Goal: Use online tool/utility: Utilize a website feature to perform a specific function

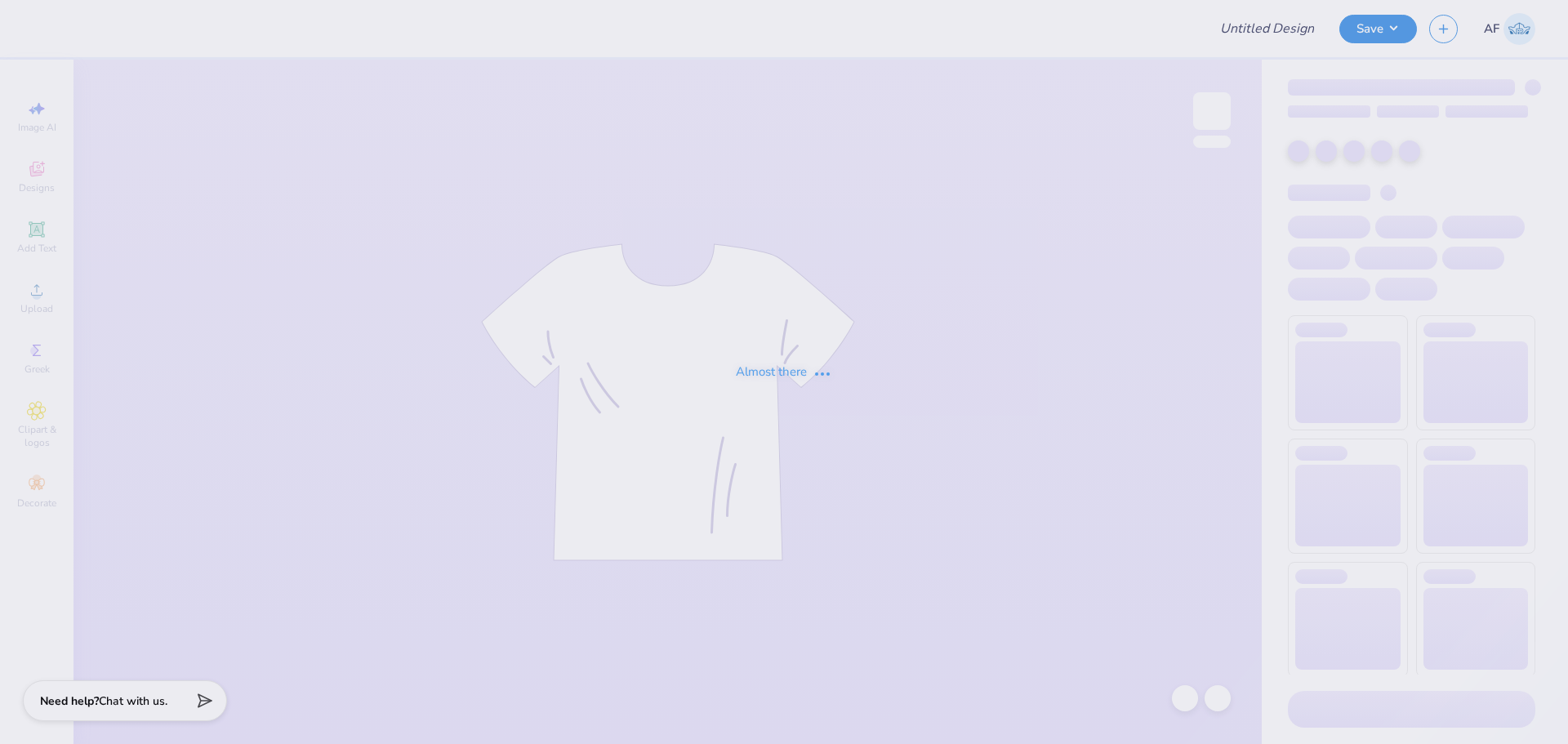
type input "[PERSON_NAME] : [US_STATE][GEOGRAPHIC_DATA]"
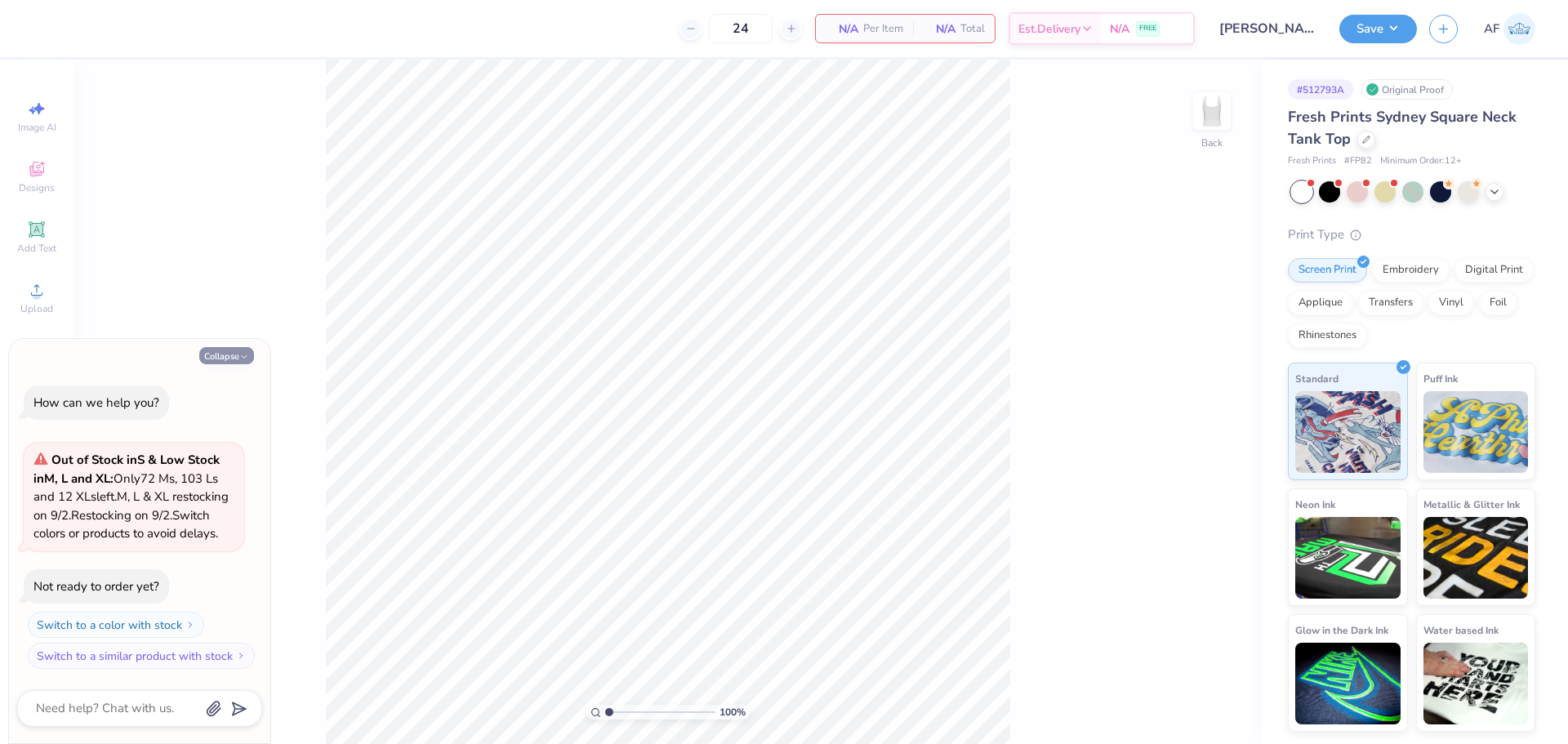
click at [223, 347] on button "Collapse" at bounding box center [227, 355] width 55 height 17
type textarea "x"
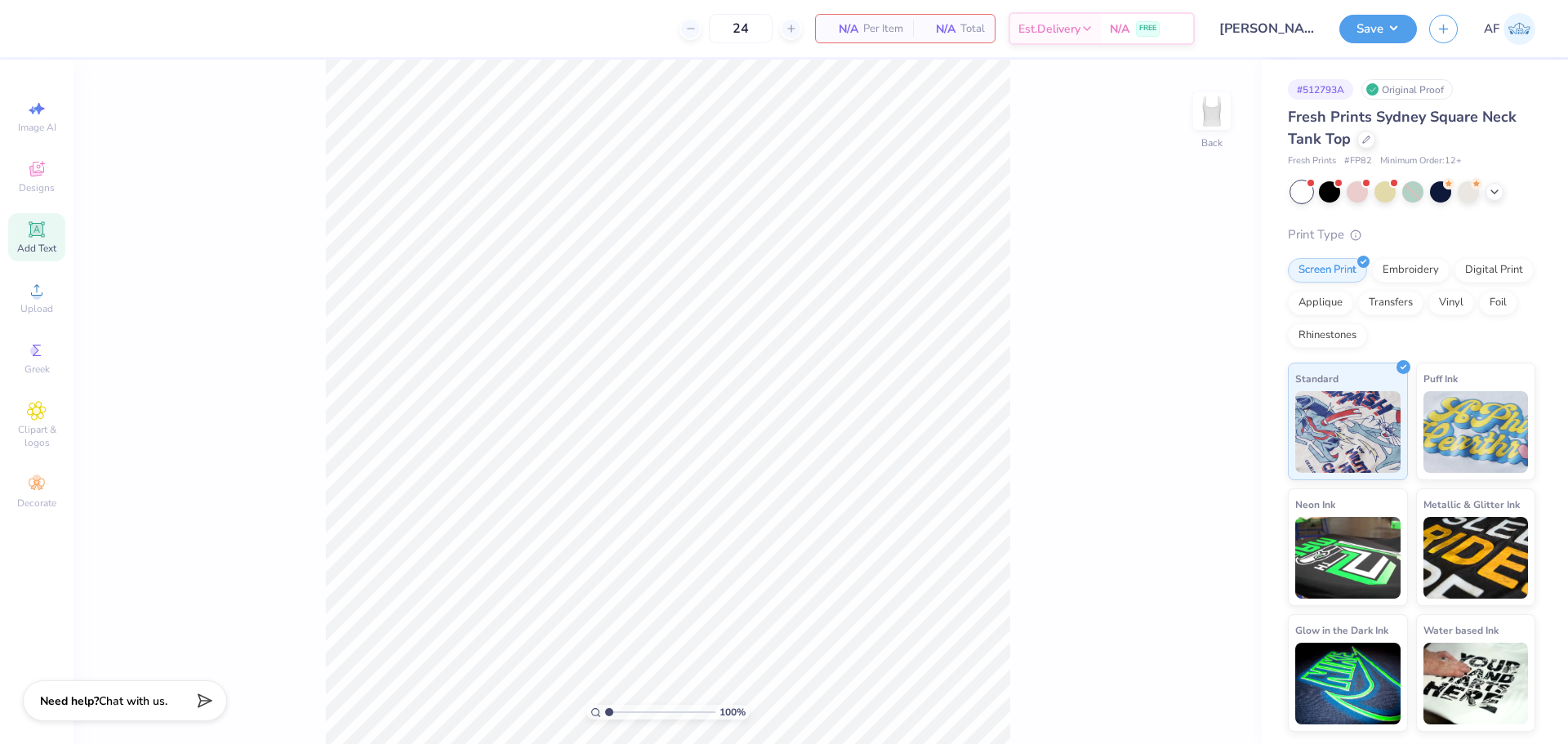
click at [40, 231] on icon at bounding box center [36, 229] width 12 height 12
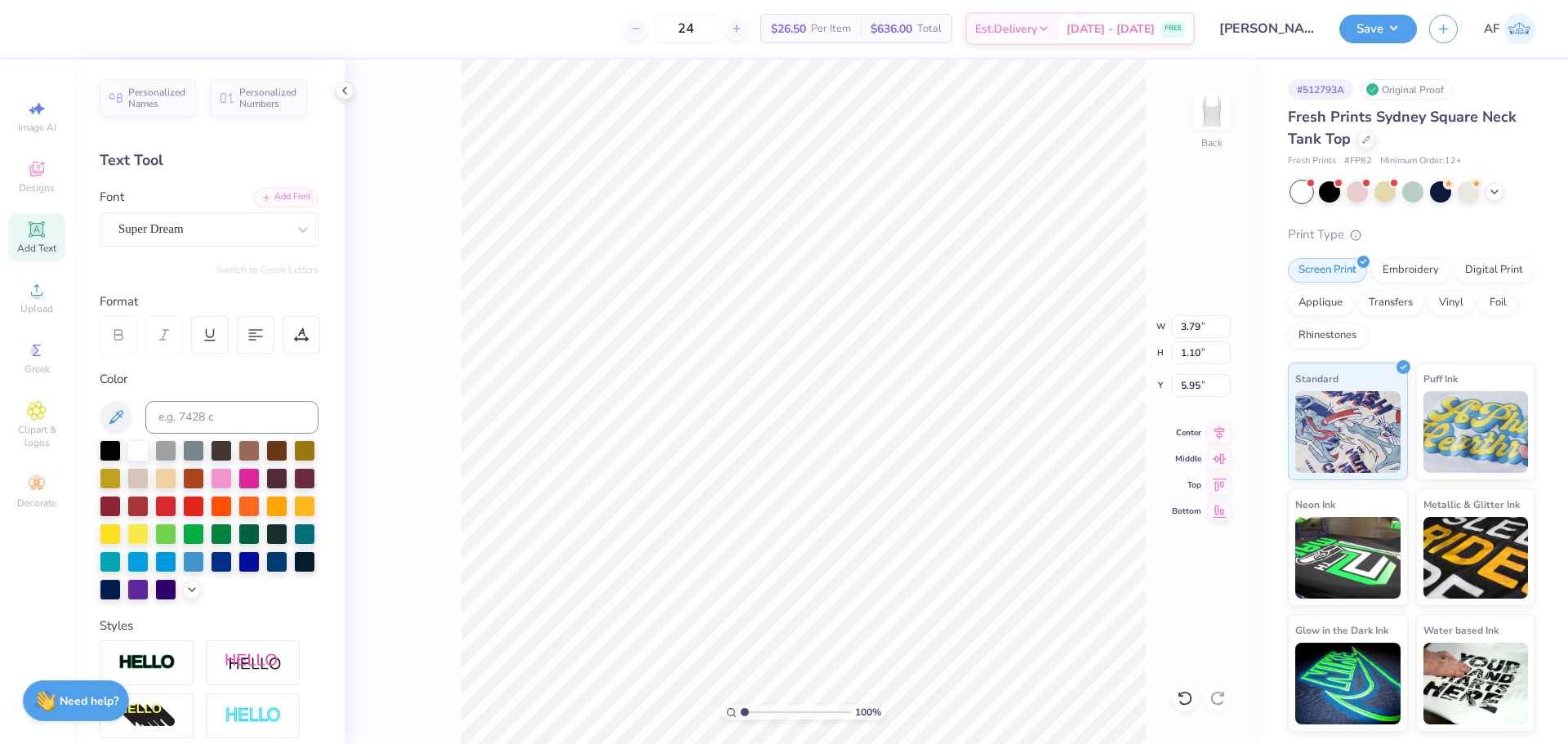
scroll to position [14, 3]
type textarea "1874"
click at [204, 422] on input at bounding box center [232, 417] width 173 height 32
type input "7742c"
click at [203, 231] on div "Super Dream" at bounding box center [202, 229] width 171 height 26
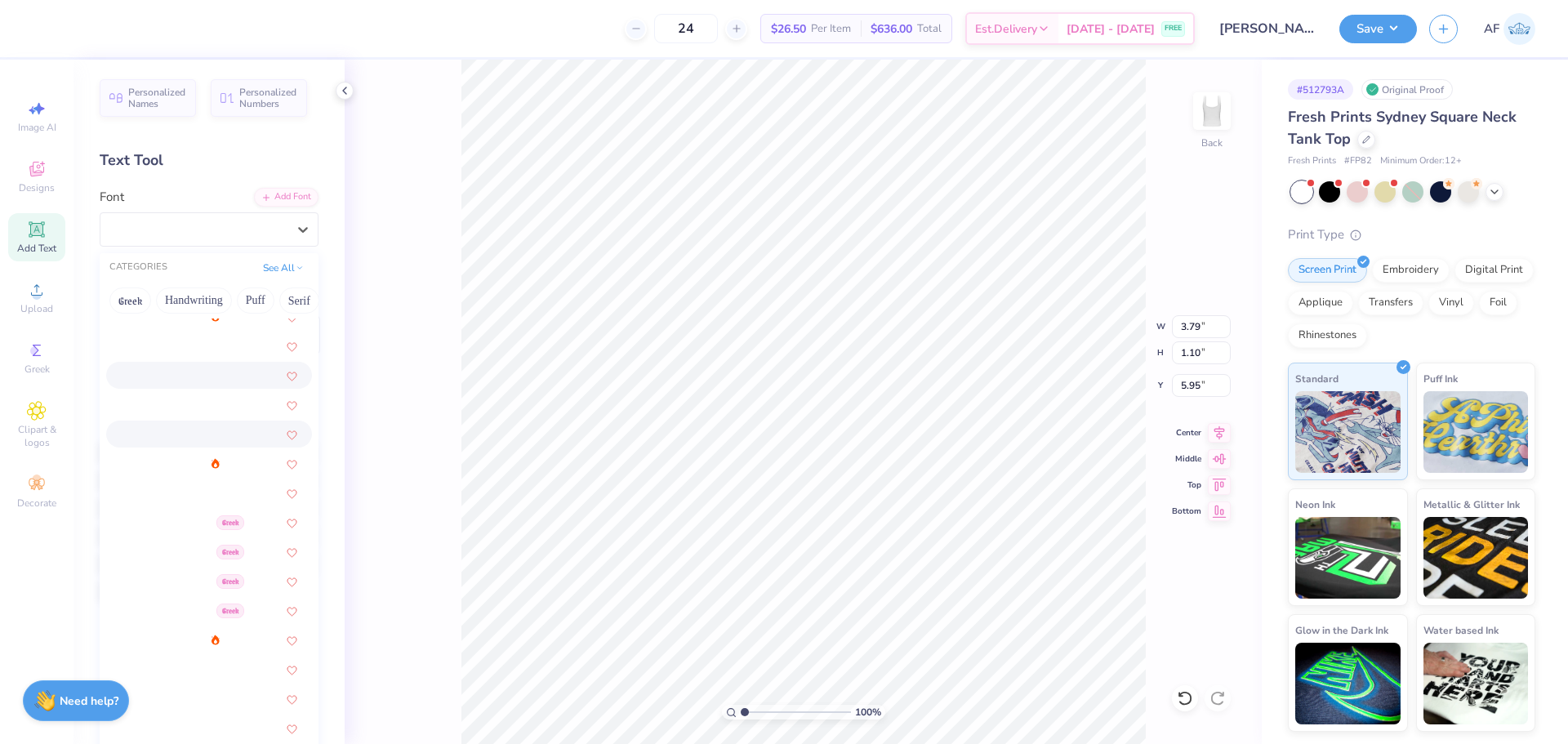
scroll to position [136, 0]
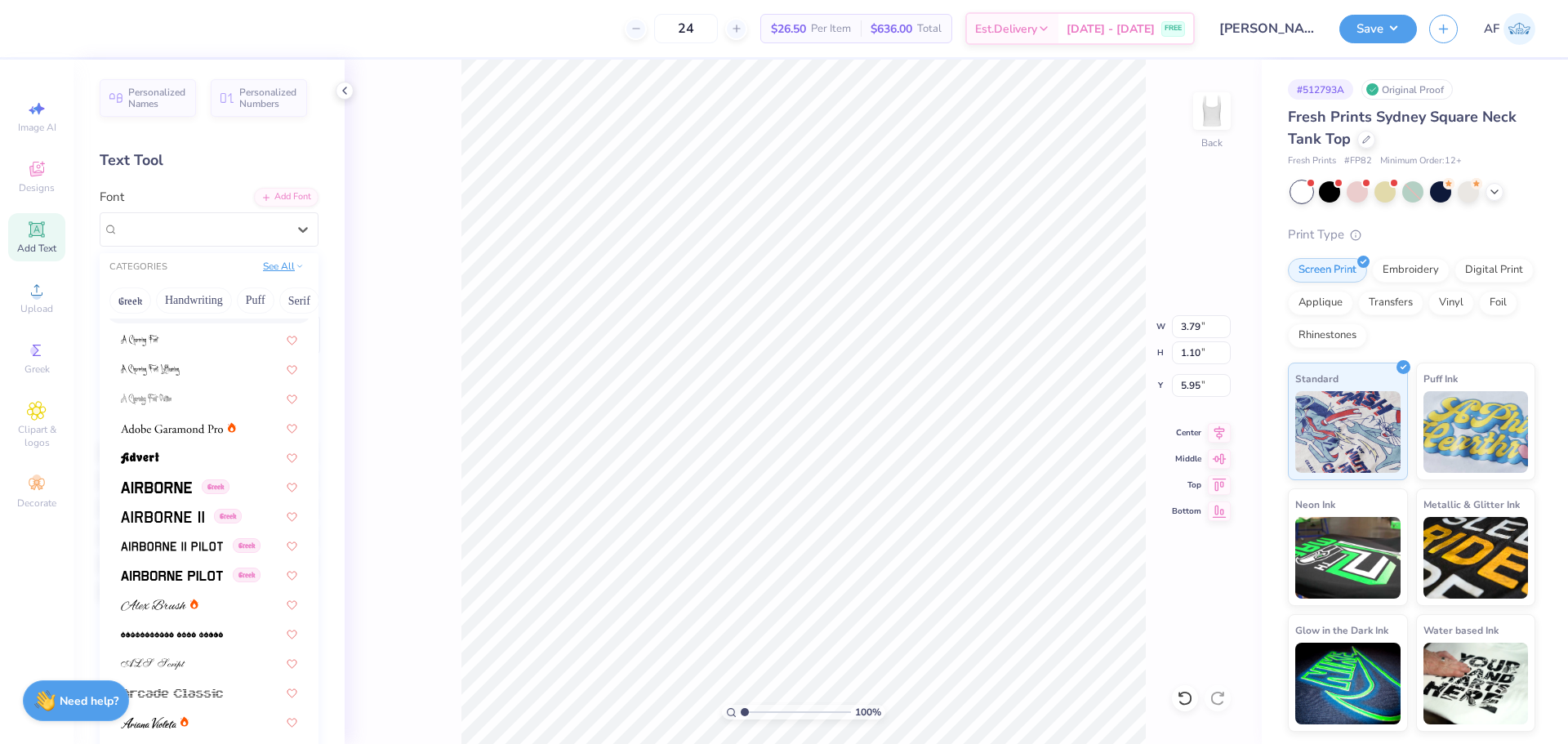
click at [272, 272] on button "See All" at bounding box center [283, 266] width 50 height 16
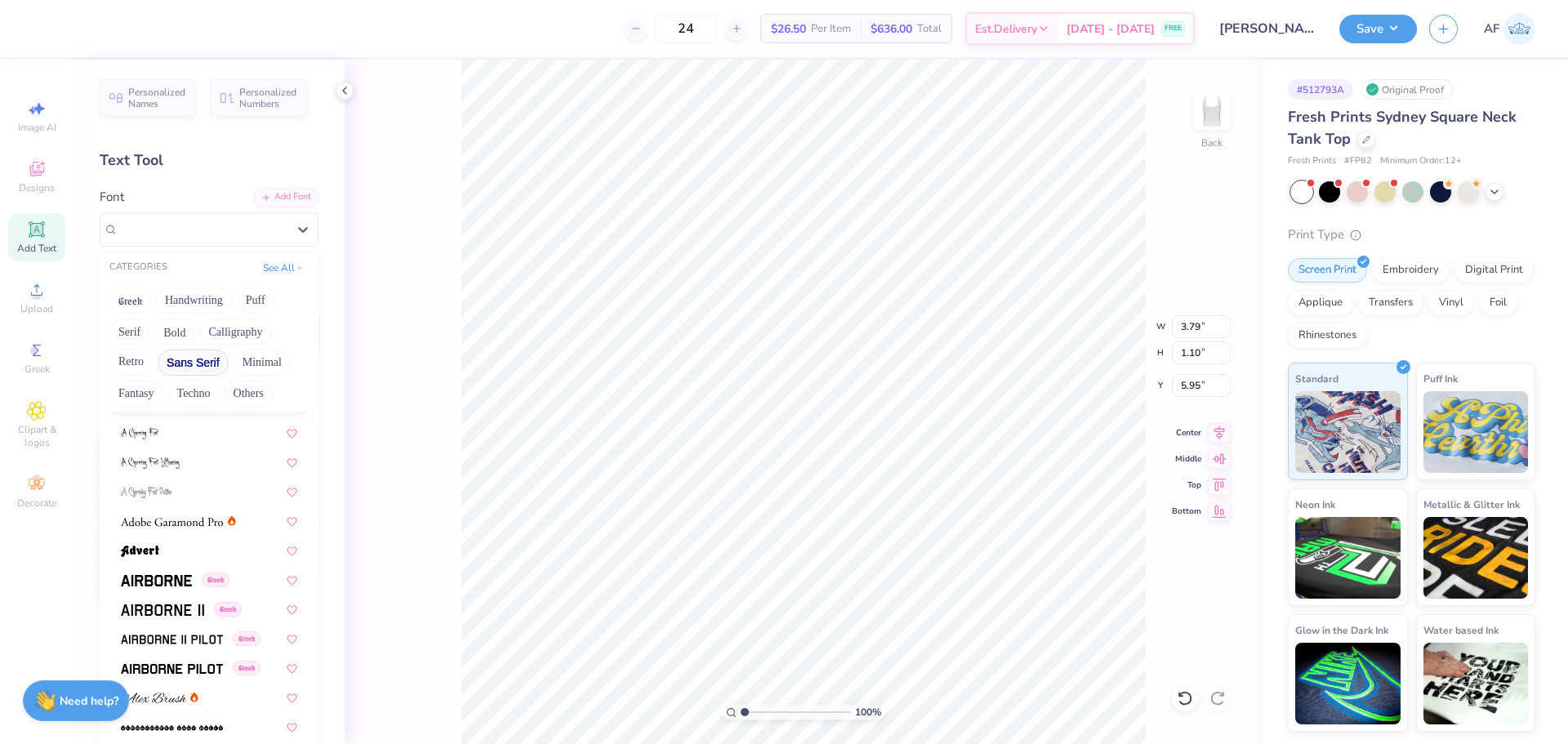
click at [180, 365] on button "Sans Serif" at bounding box center [193, 362] width 71 height 26
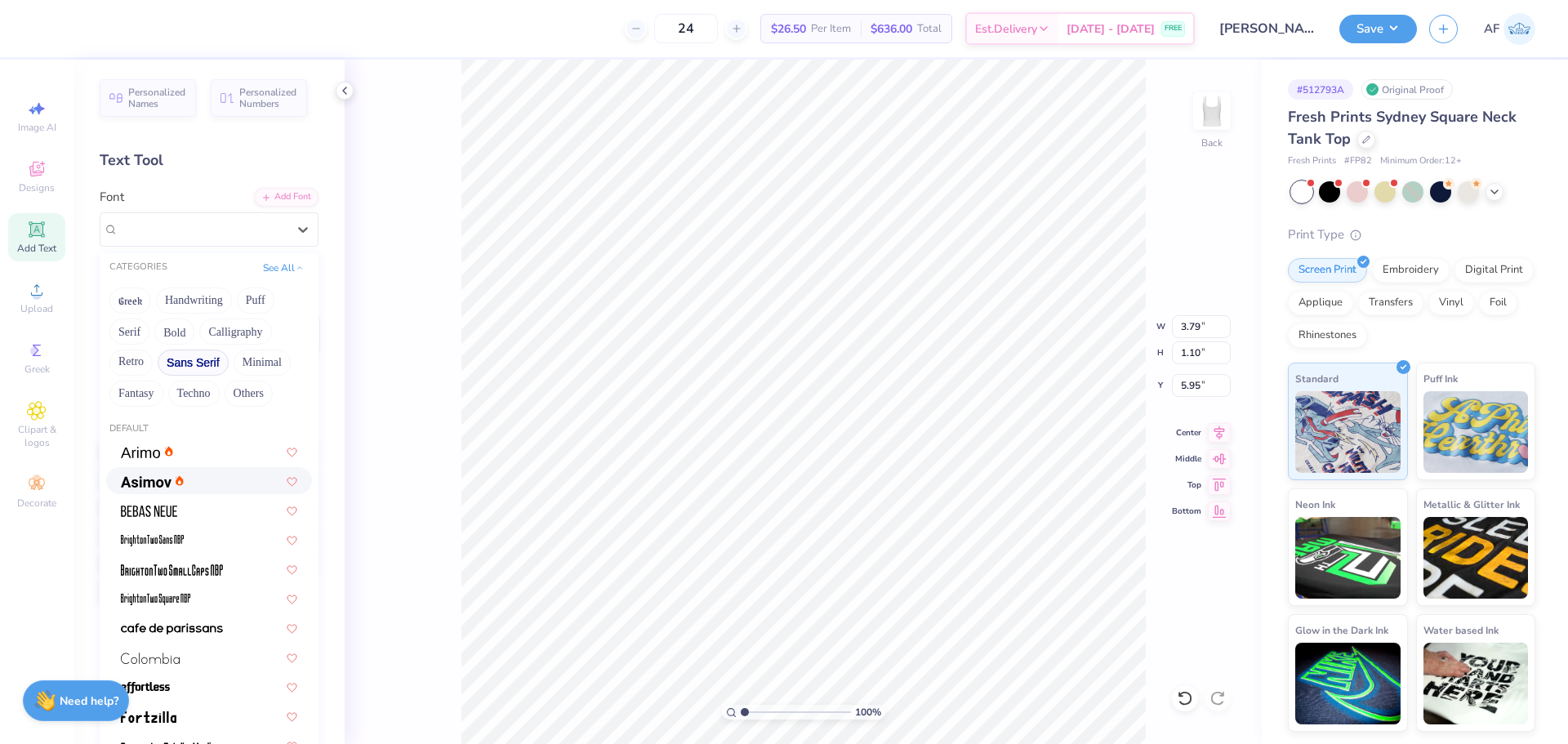
click at [214, 476] on div at bounding box center [209, 481] width 176 height 17
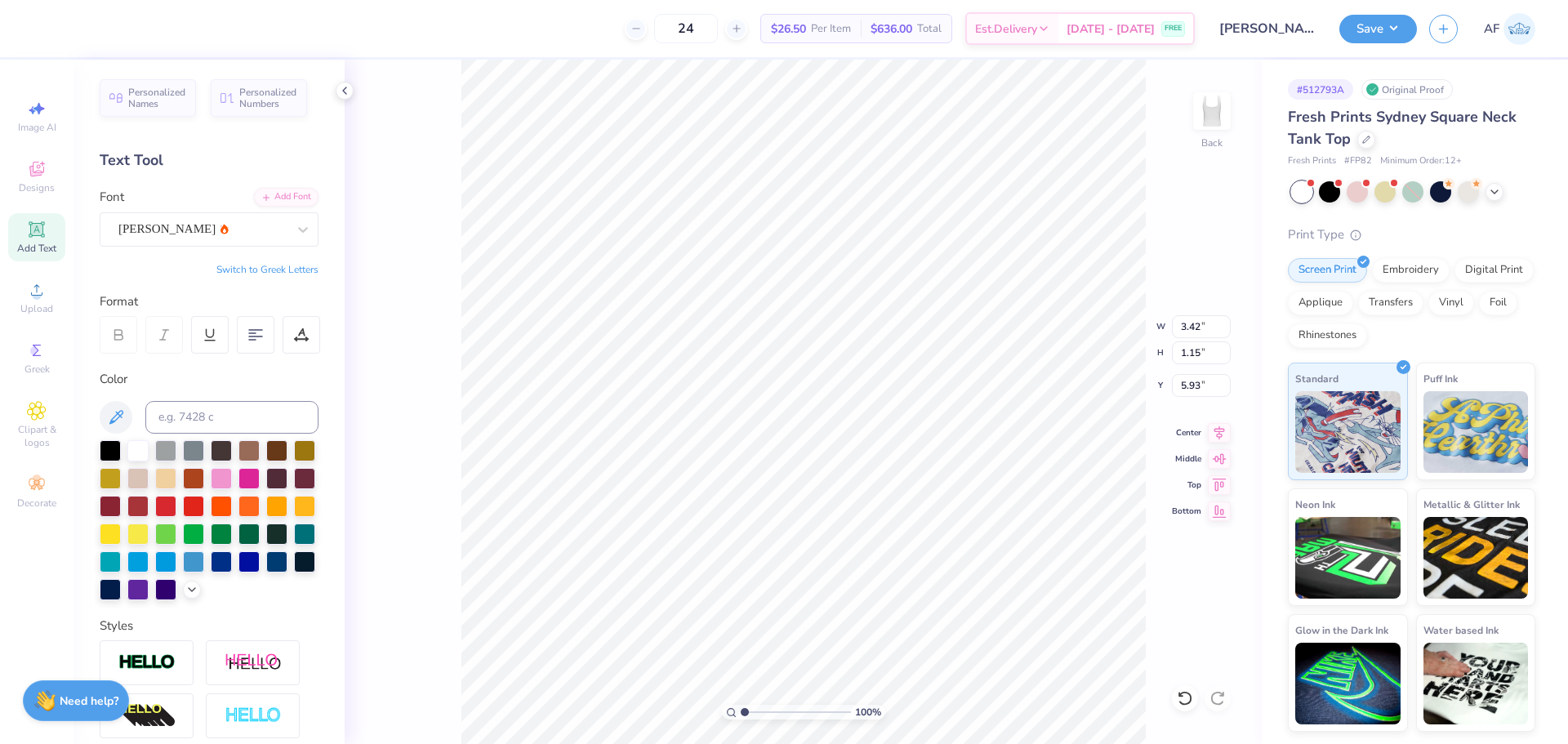
scroll to position [14, 3]
click at [116, 339] on icon at bounding box center [118, 334] width 14 height 14
click at [298, 229] on icon at bounding box center [303, 229] width 9 height 6
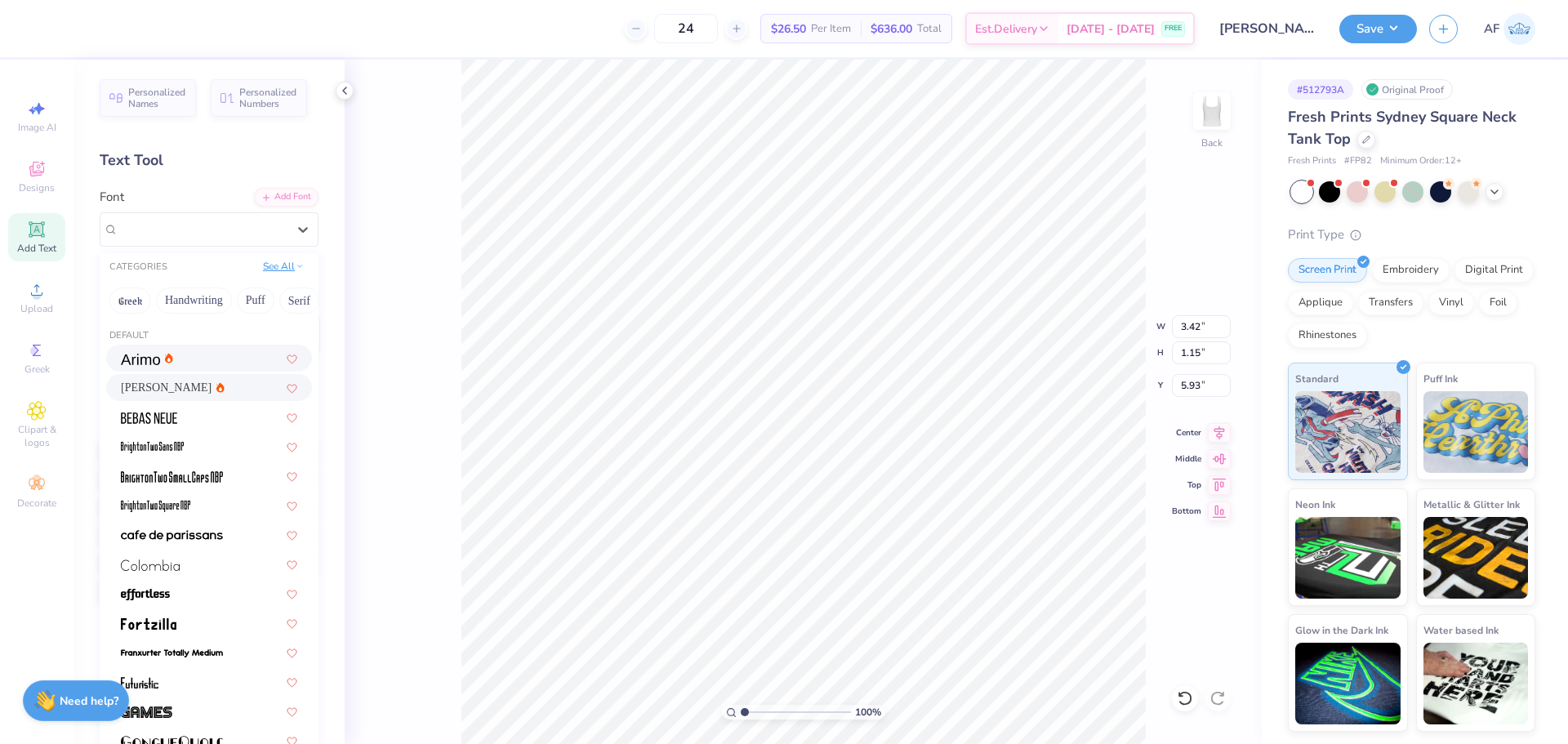
click at [278, 268] on button "See All" at bounding box center [283, 266] width 50 height 16
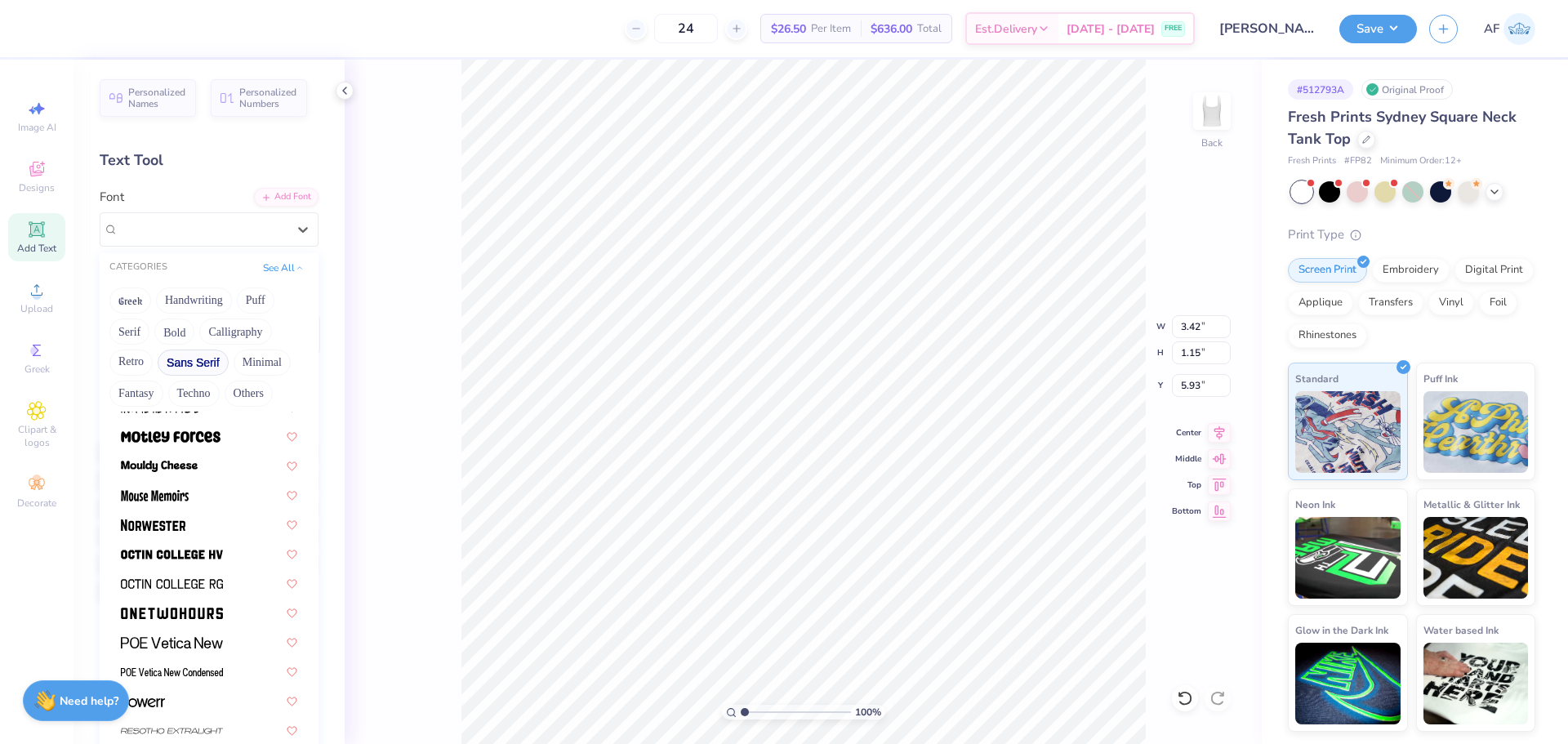
scroll to position [1361, 0]
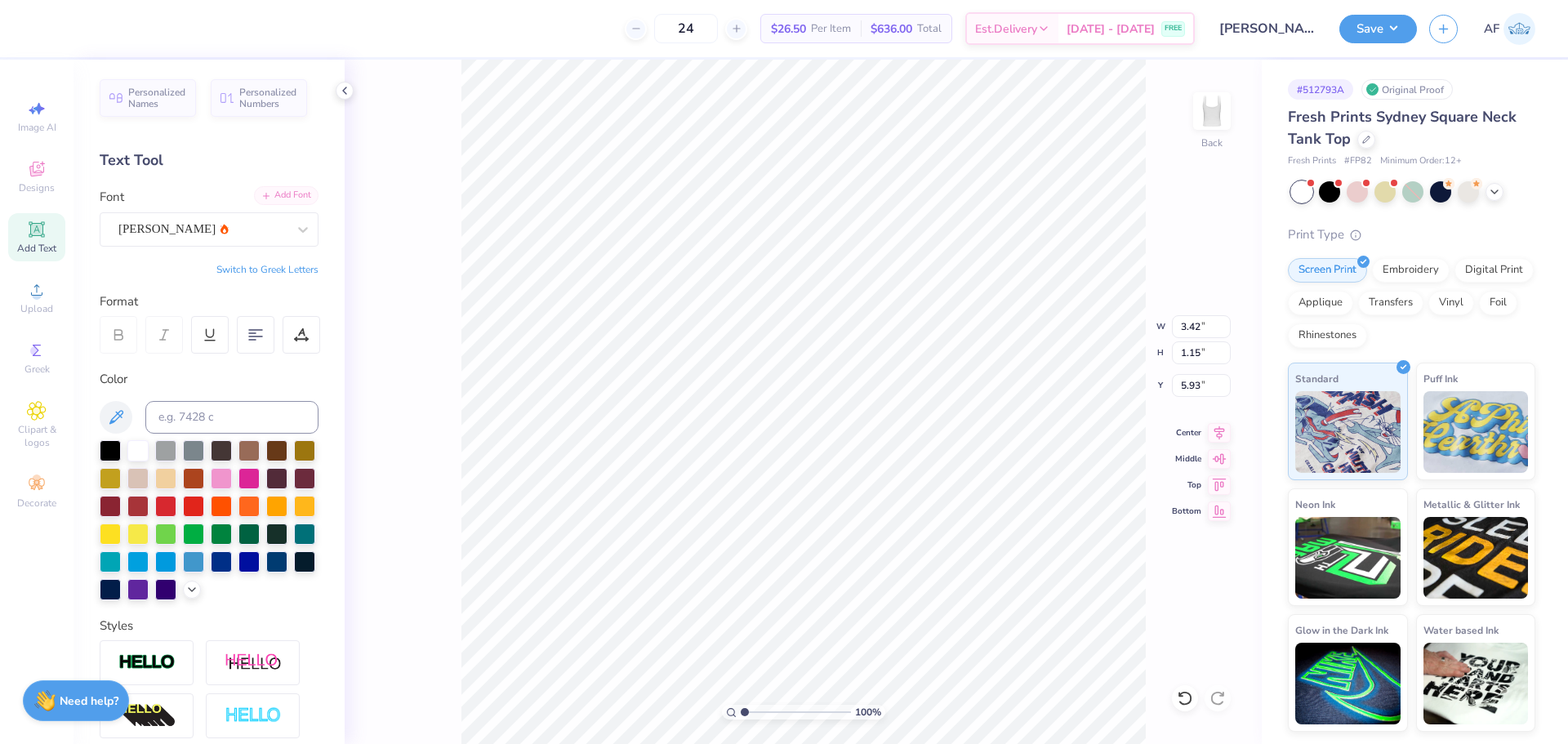
click at [269, 192] on div "Add Font" at bounding box center [286, 195] width 65 height 19
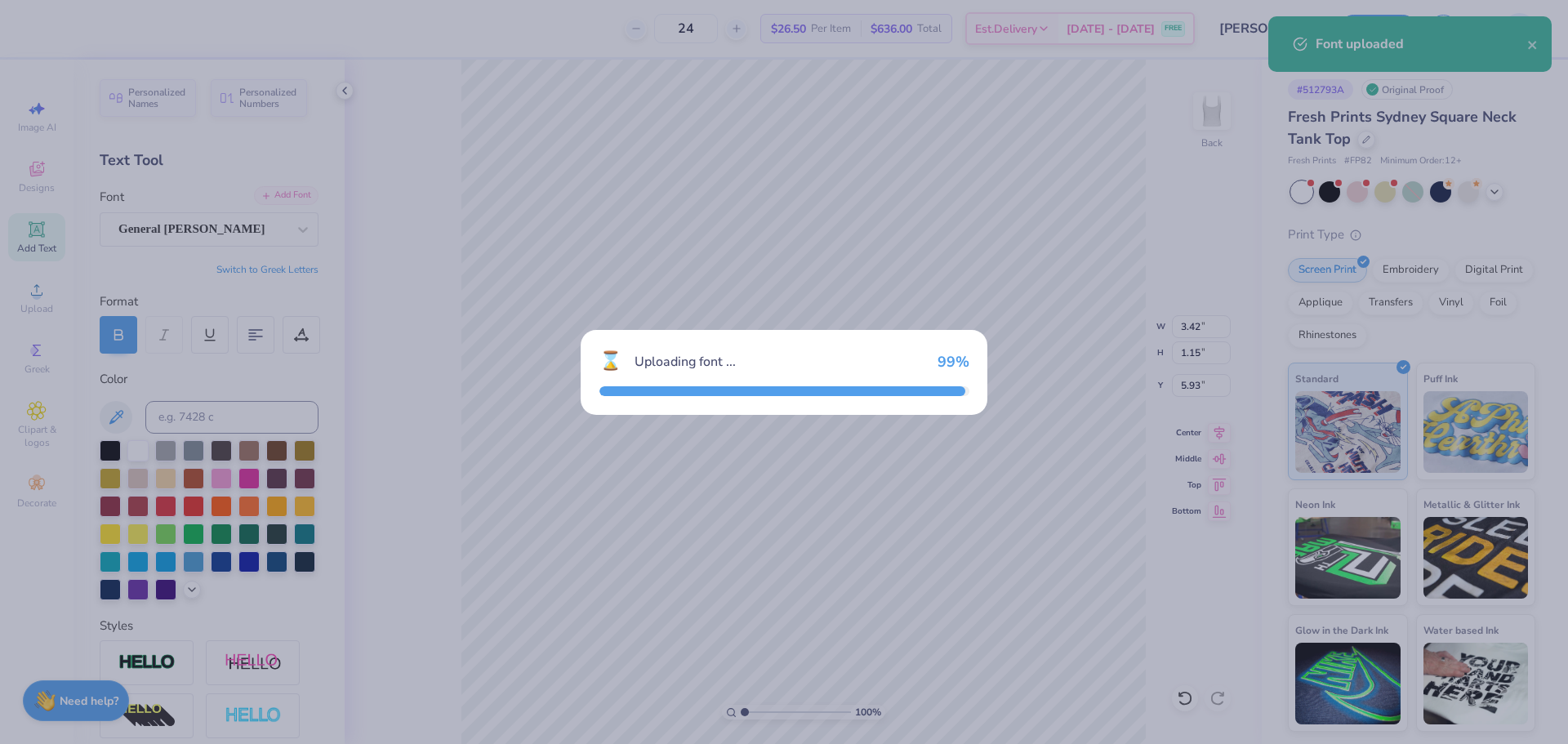
type input "3.16"
type input "1.09"
type input "5.96"
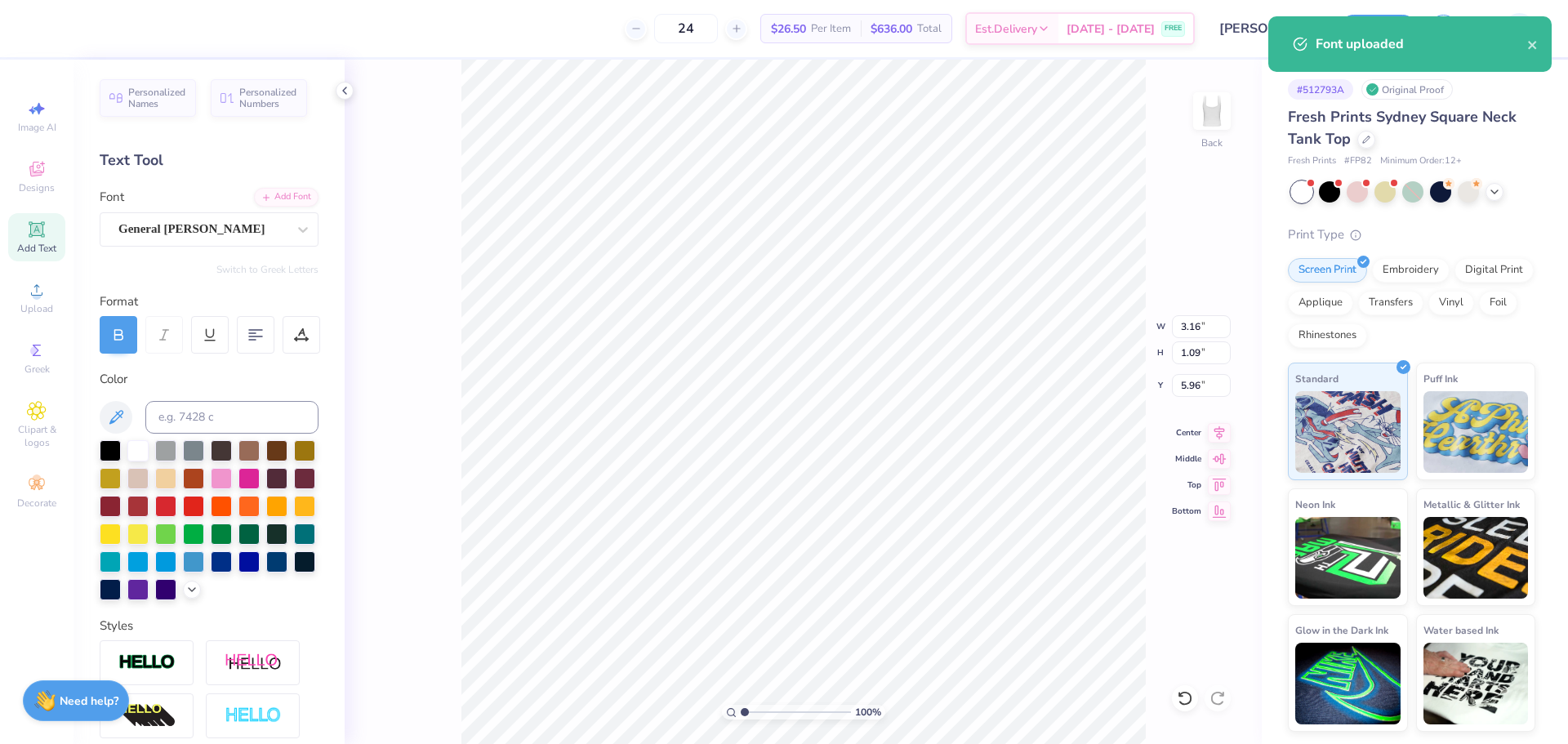
scroll to position [14, 3]
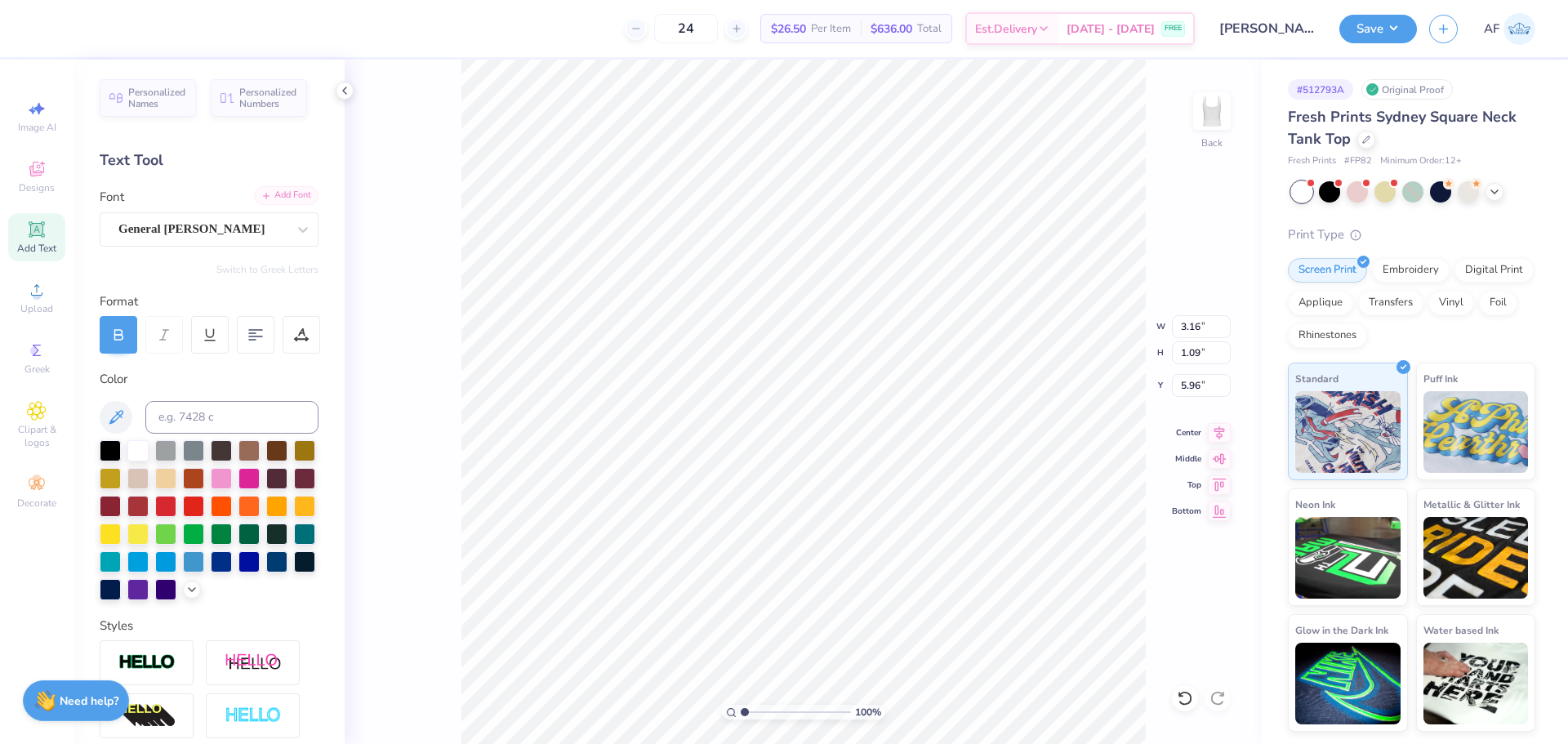
click at [279, 200] on div "Add Font" at bounding box center [286, 195] width 65 height 19
click at [917, 434] on li "Duplicate" at bounding box center [914, 436] width 128 height 32
type input "4.27"
